Goal: Task Accomplishment & Management: Use online tool/utility

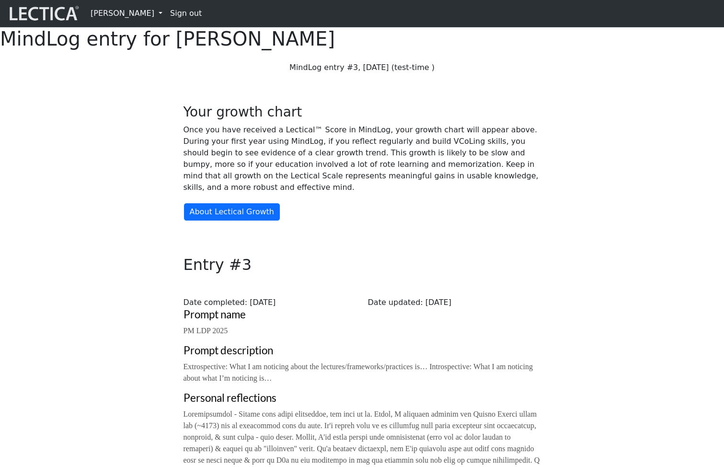
scroll to position [554, 0]
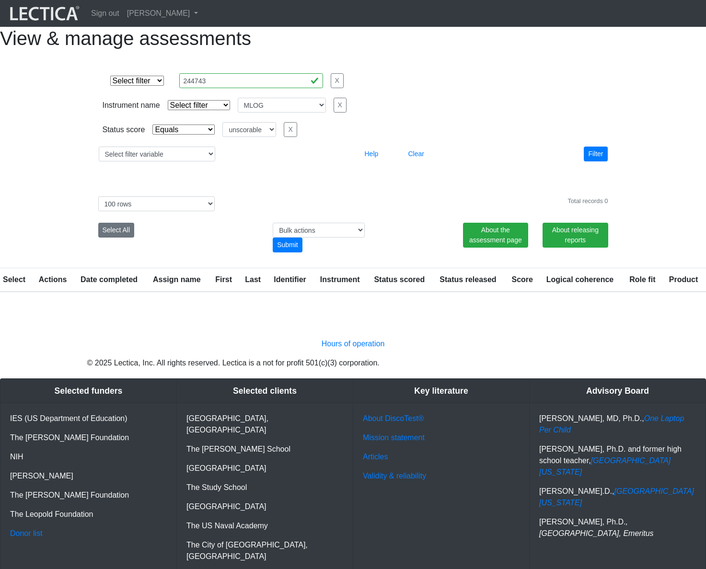
select select
select select "MLOG"
select select "unscorable"
select select "100"
click at [148, 161] on select "Select filter variable Assignment name Date started Date completed First name G…" at bounding box center [157, 154] width 116 height 15
